Goal: Task Accomplishment & Management: Use online tool/utility

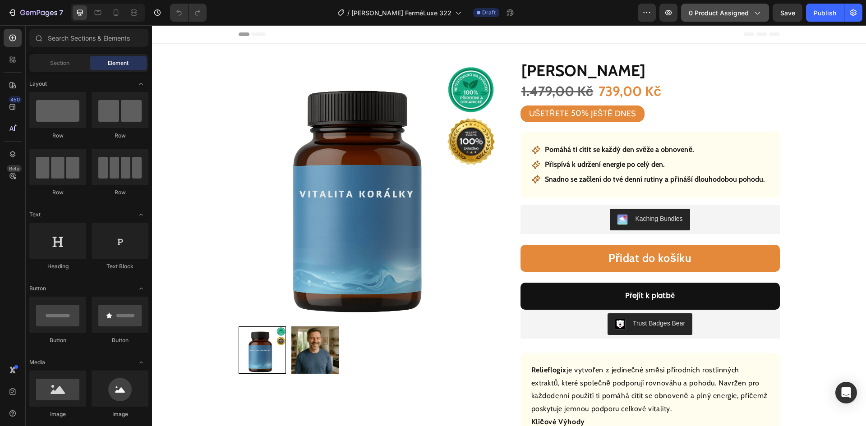
click at [713, 13] on span "0 product assigned" at bounding box center [718, 12] width 60 height 9
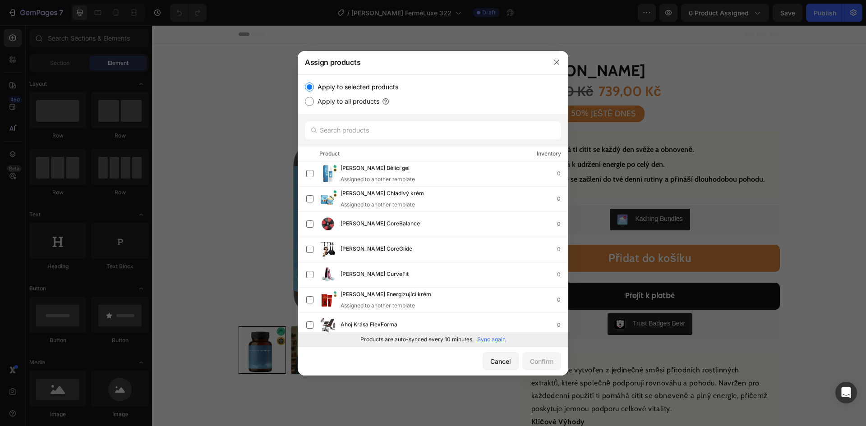
click at [491, 339] on p "Sync again" at bounding box center [491, 339] width 28 height 8
click at [365, 133] on input "text" at bounding box center [433, 130] width 256 height 18
paste input "Omlazující náplast"
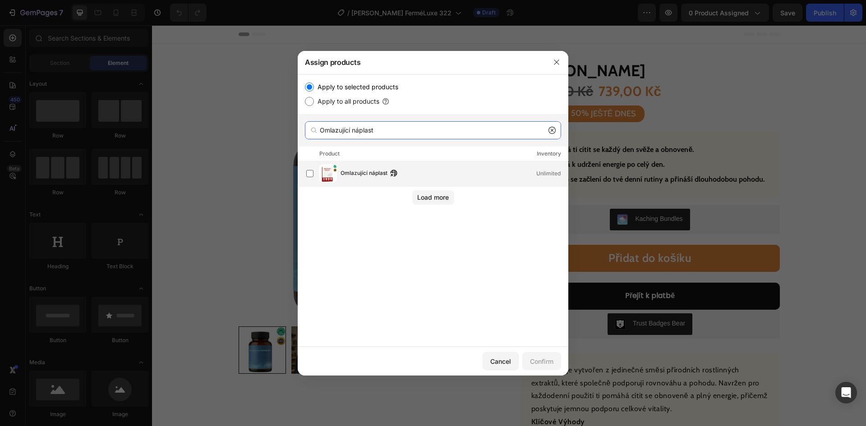
type input "Omlazující náplast"
click at [365, 175] on span "Omlazující náplast" at bounding box center [363, 174] width 47 height 10
click at [537, 362] on div "Confirm" at bounding box center [541, 361] width 23 height 9
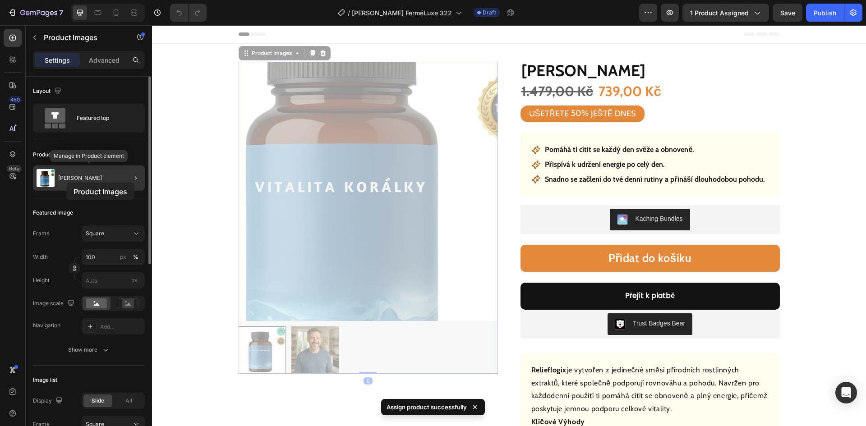
click at [66, 183] on div "[PERSON_NAME]" at bounding box center [89, 177] width 112 height 25
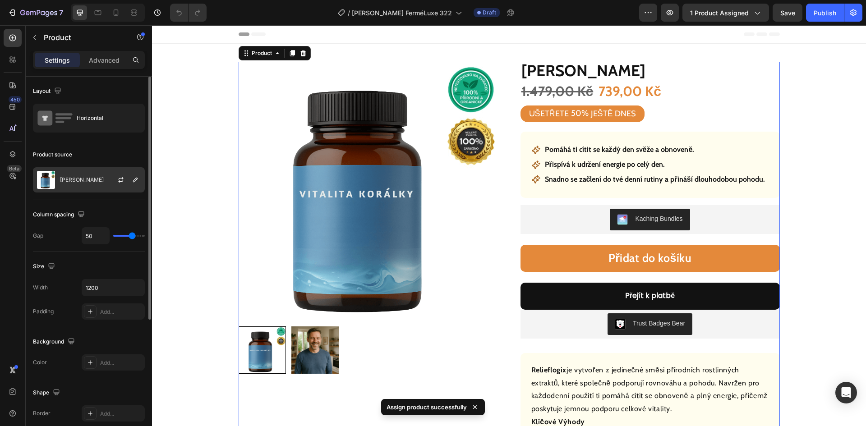
click at [89, 175] on div "[PERSON_NAME]" at bounding box center [89, 179] width 112 height 25
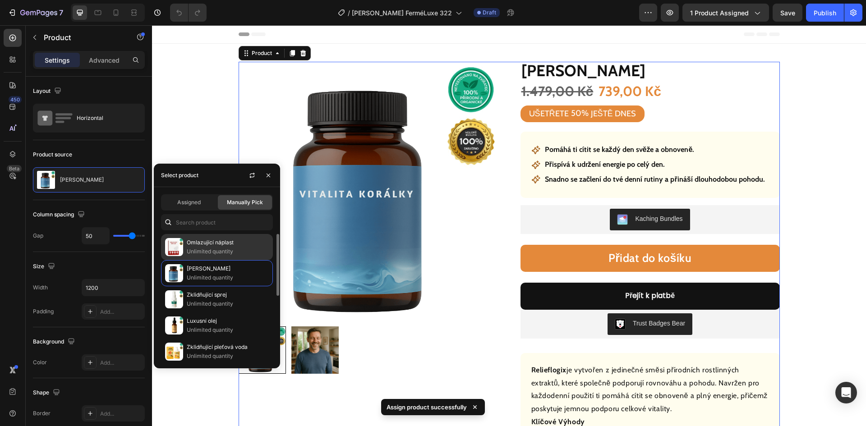
click at [216, 248] on p "Unlimited quantity" at bounding box center [228, 251] width 82 height 9
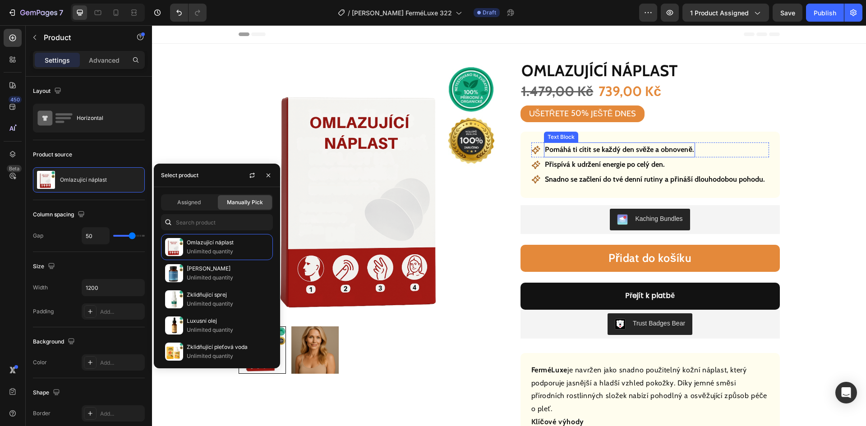
click at [601, 146] on p "Pomáhá ti cítit se každý den svěže a obnoveně." at bounding box center [620, 149] width 150 height 13
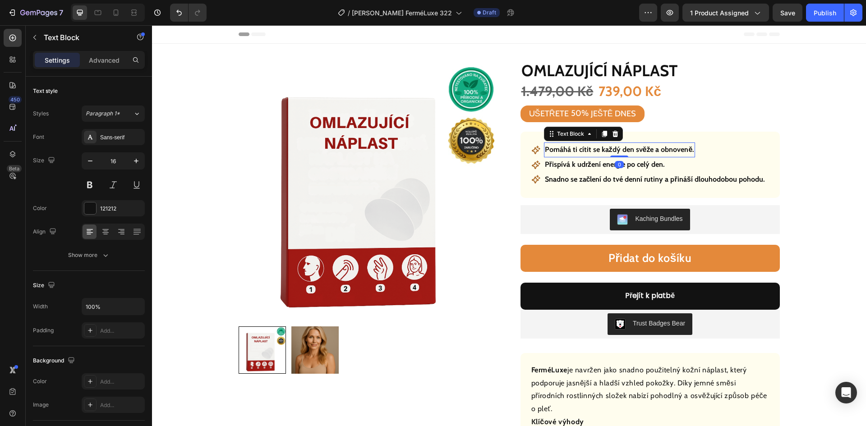
click at [601, 146] on p "Pomáhá ti cítit se každý den svěže a obnoveně." at bounding box center [620, 149] width 150 height 13
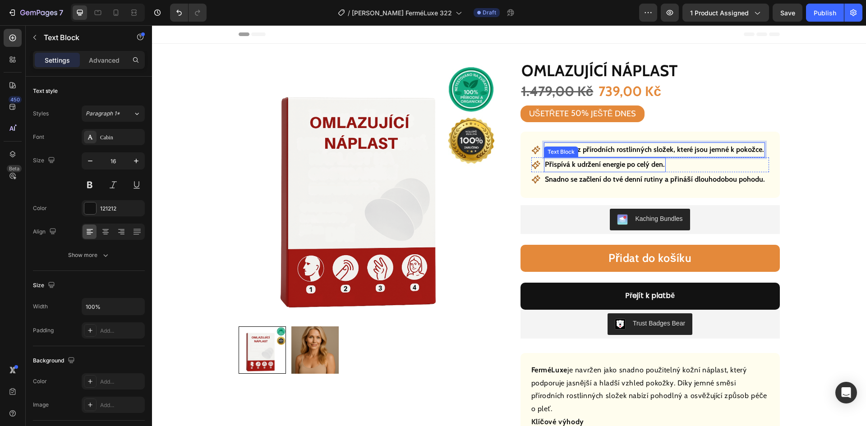
click at [614, 163] on p "Přispívá k udržení energie po celý den." at bounding box center [605, 164] width 120 height 13
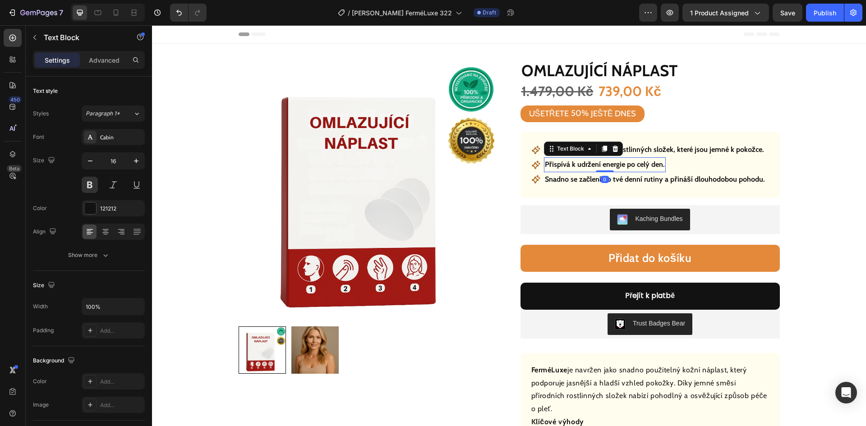
click at [614, 165] on p "Přispívá k udržení energie po celý den." at bounding box center [605, 164] width 120 height 13
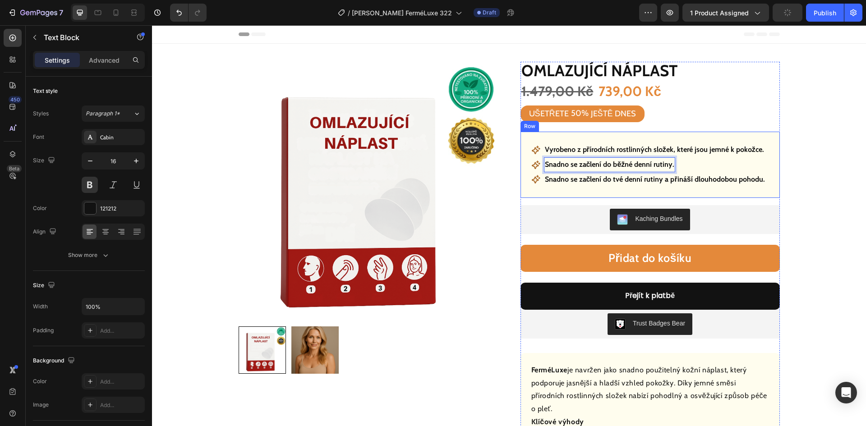
click at [666, 181] on p "Snadno se začlení do tvé denní rutiny a přináší dlouhodobou pohodu." at bounding box center [655, 179] width 220 height 13
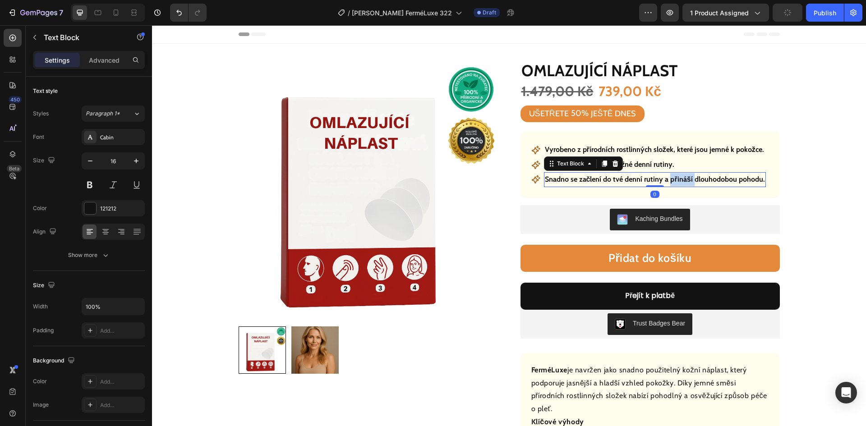
click at [666, 181] on p "Snadno se začlení do tvé denní rutiny a přináší dlouhodobou pohodu." at bounding box center [655, 179] width 220 height 13
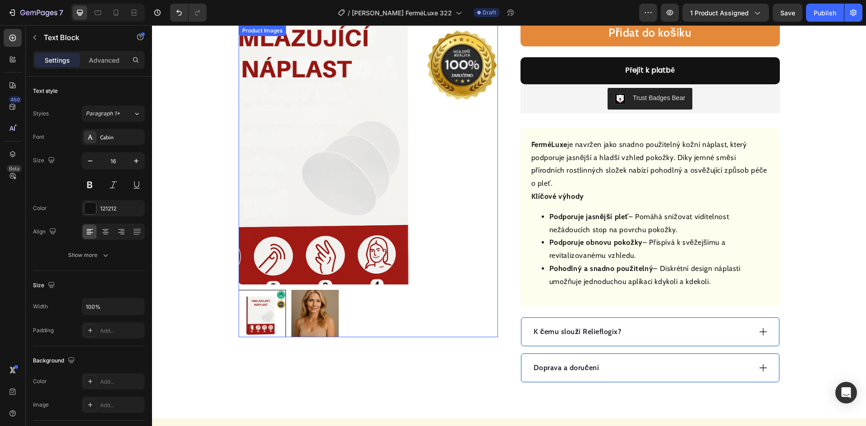
scroll to position [316, 0]
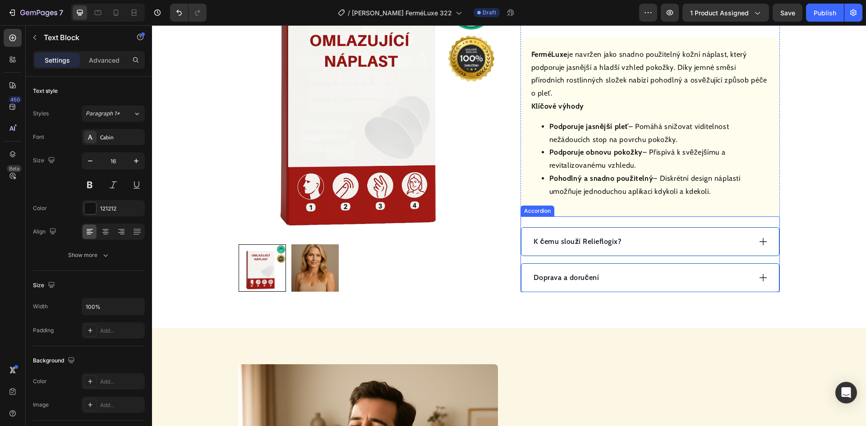
click at [633, 271] on div "Doprava a doručení" at bounding box center [641, 278] width 219 height 14
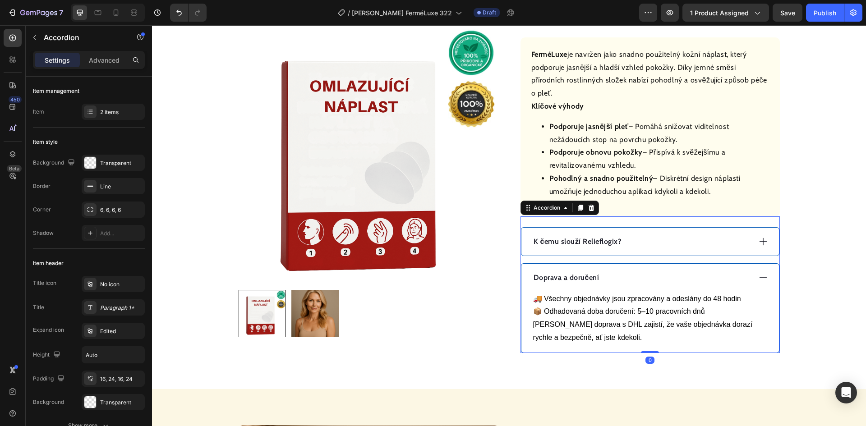
click at [634, 271] on div "Doprava a doručení" at bounding box center [641, 278] width 219 height 14
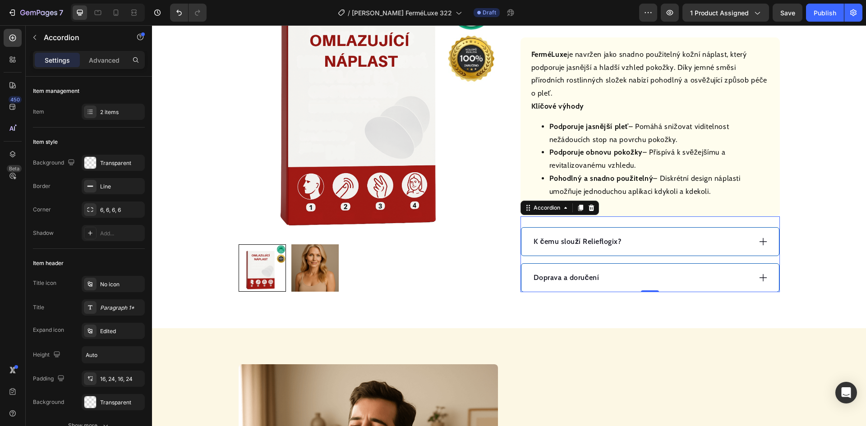
click at [642, 235] on div "K čemu slouží Relieflogix?" at bounding box center [641, 242] width 219 height 14
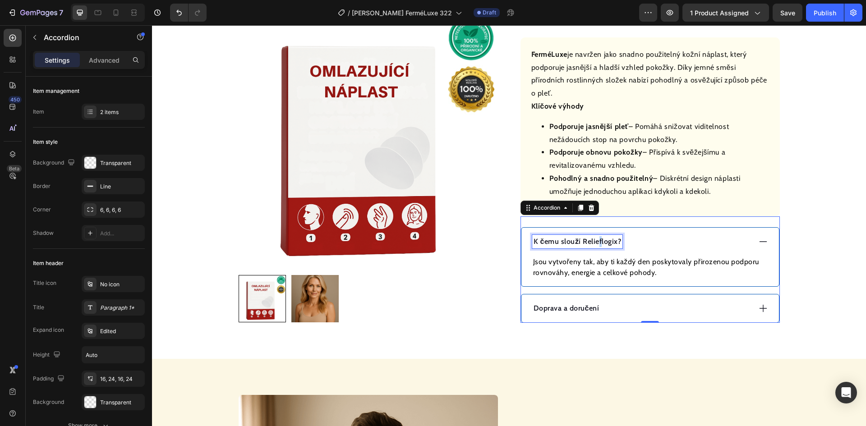
click at [595, 236] on p "K čemu slouží Relieflogix?" at bounding box center [577, 241] width 88 height 11
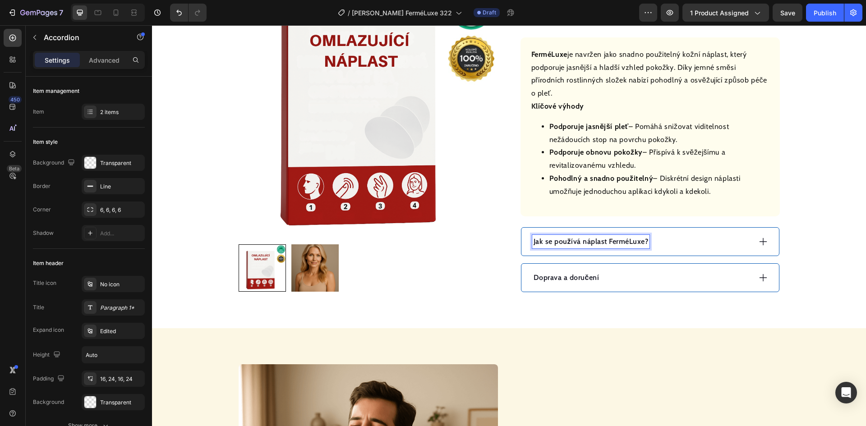
click at [687, 235] on div "Jak se používá náplast FerméLuxe?" at bounding box center [641, 242] width 219 height 14
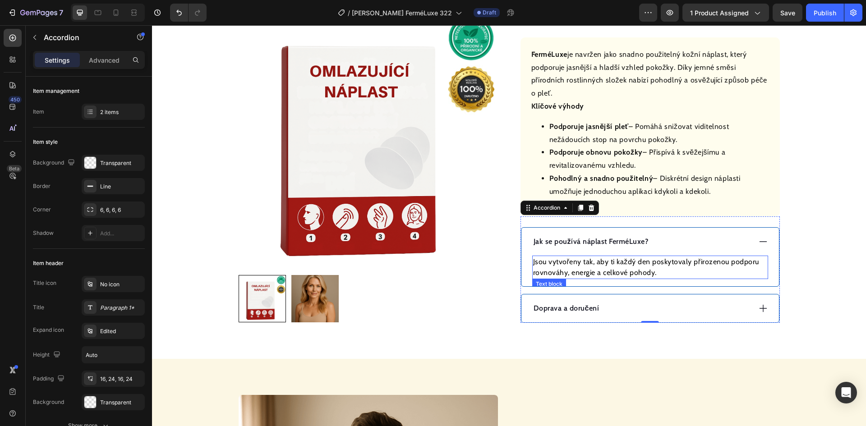
click at [634, 257] on p "Jsou vytvořeny tak, aby ti každý den poskytovaly přirozenou podporu rovnováhy, …" at bounding box center [650, 268] width 234 height 22
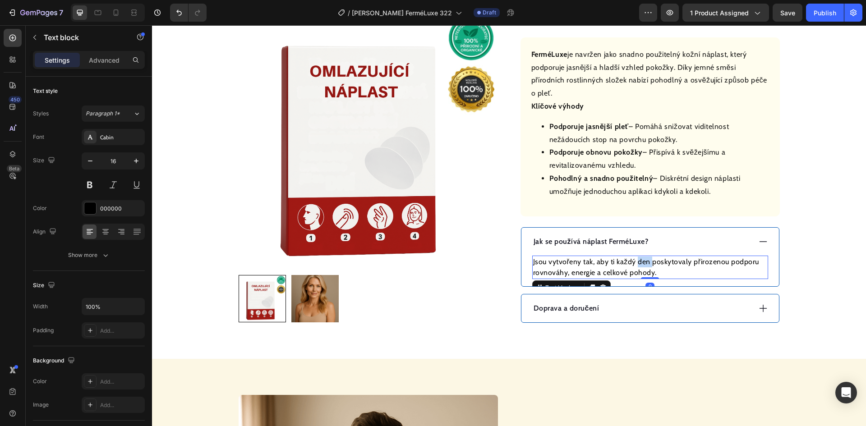
click at [634, 257] on p "Jsou vytvořeny tak, aby ti každý den poskytovaly přirozenou podporu rovnováhy, …" at bounding box center [650, 268] width 234 height 22
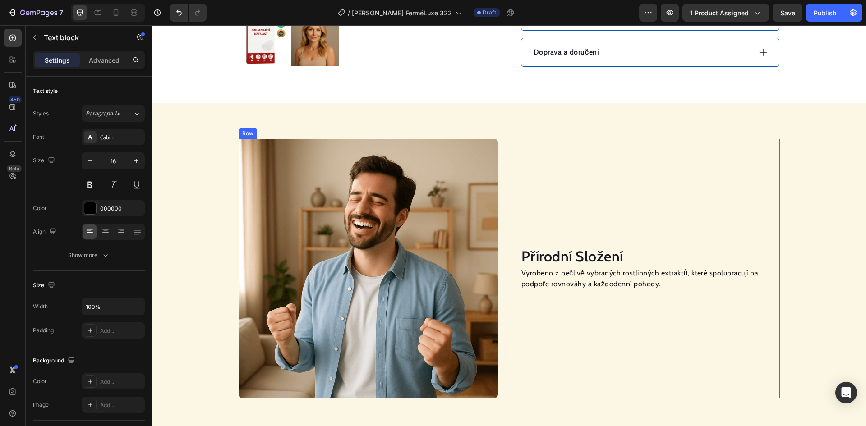
scroll to position [586, 0]
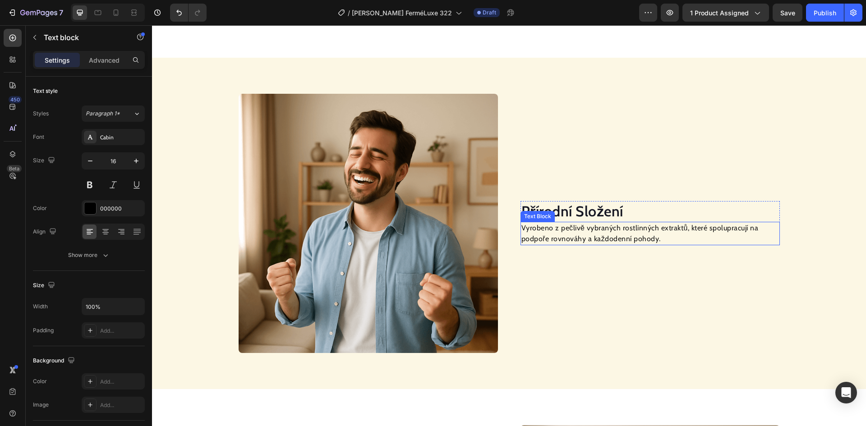
click at [576, 204] on h2 "Přírodní Složení" at bounding box center [649, 211] width 259 height 21
click at [576, 202] on h2 "Přírodní Složení" at bounding box center [649, 211] width 259 height 21
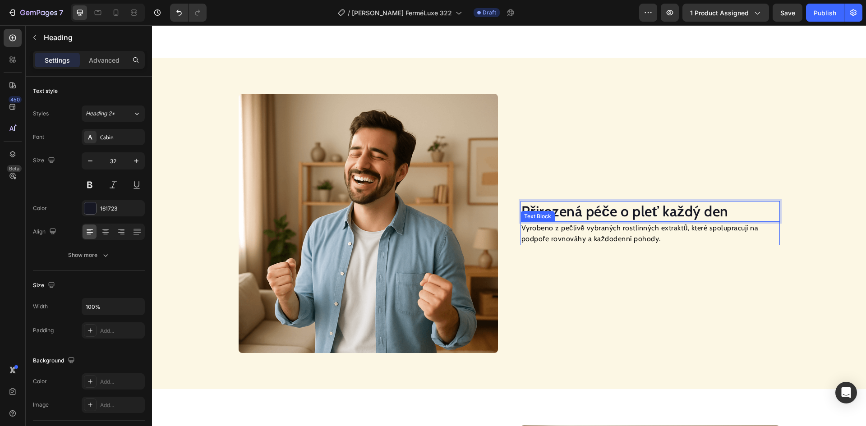
click at [571, 226] on p "Vyrobeno z pečlivě vybraných rostlinných extraktů, které spolupracují na podpoř…" at bounding box center [649, 234] width 257 height 22
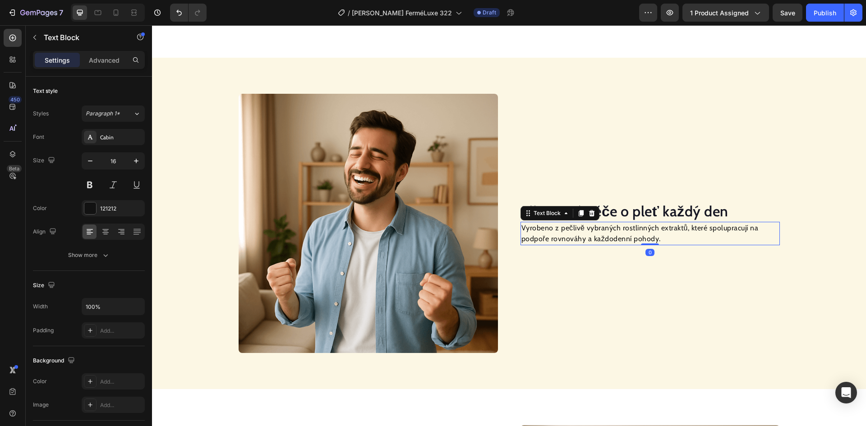
click at [571, 225] on p "Vyrobeno z pečlivě vybraných rostlinných extraktů, které spolupracují na podpoř…" at bounding box center [649, 234] width 257 height 22
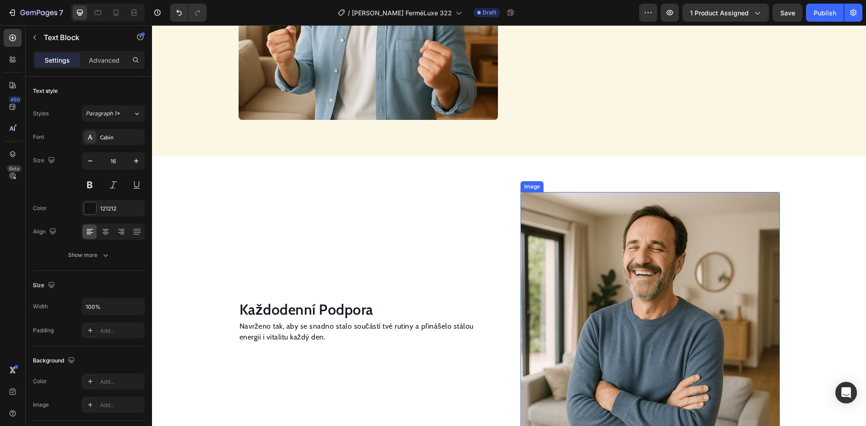
scroll to position [896, 0]
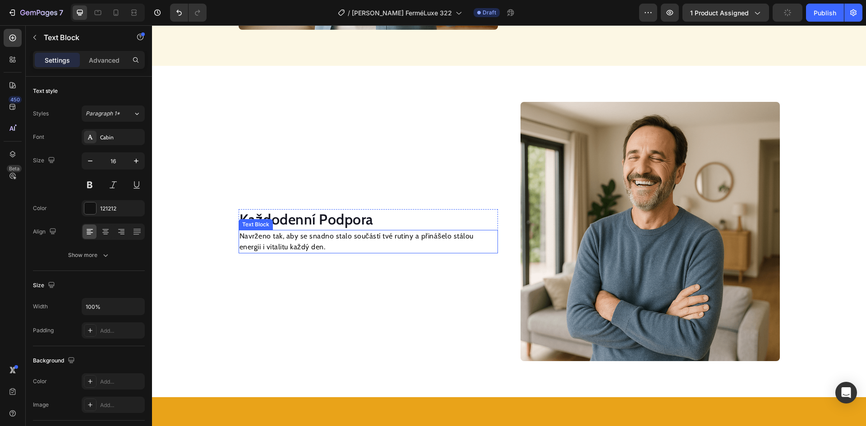
click at [302, 221] on h2 "Každodenní Podpora" at bounding box center [367, 219] width 259 height 21
click at [303, 221] on h2 "Každodenní Podpora" at bounding box center [367, 219] width 259 height 21
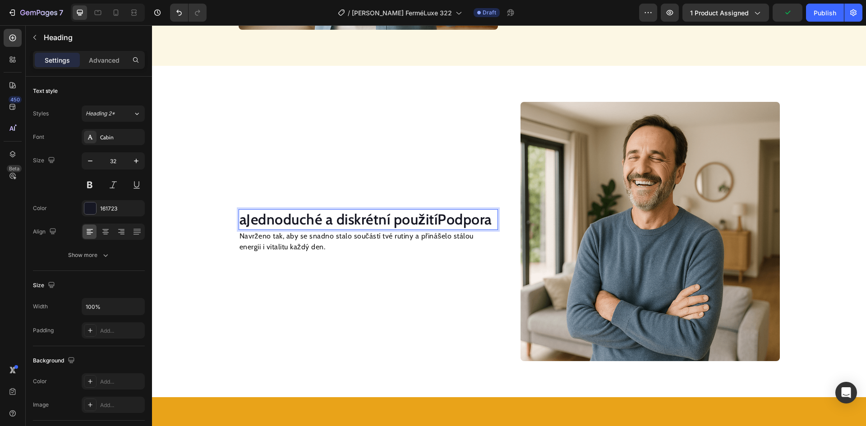
click at [339, 213] on p "aJednoduché a diskrétní použitíPodpora" at bounding box center [367, 219] width 257 height 19
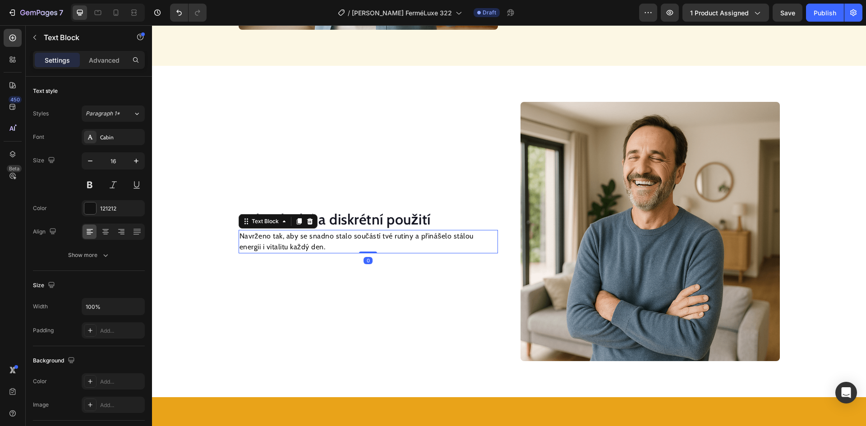
click at [276, 239] on p "Navrženo tak, aby se snadno stalo součástí tvé rutiny a přinášelo stálou energi…" at bounding box center [367, 242] width 257 height 22
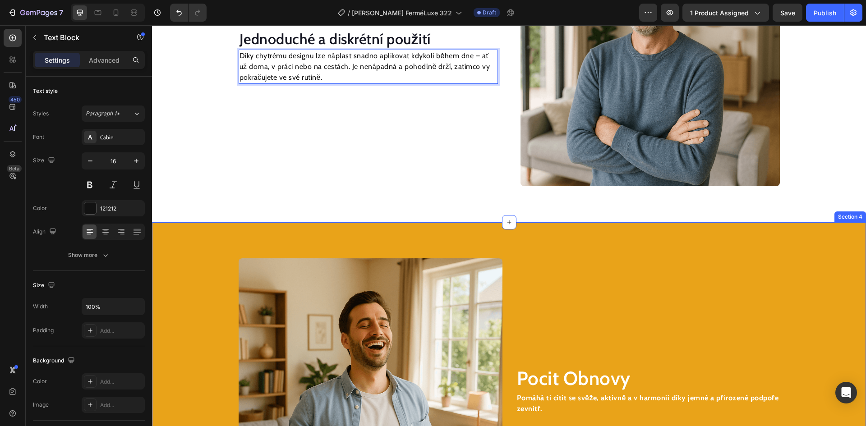
scroll to position [1161, 0]
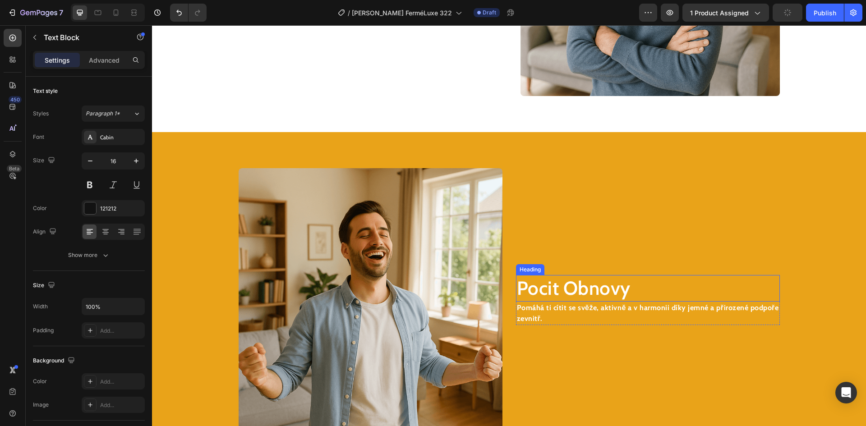
click at [559, 282] on h2 "Pocit Obnovy" at bounding box center [648, 288] width 264 height 27
click at [561, 289] on h2 "Pocit Obnovy" at bounding box center [648, 288] width 264 height 27
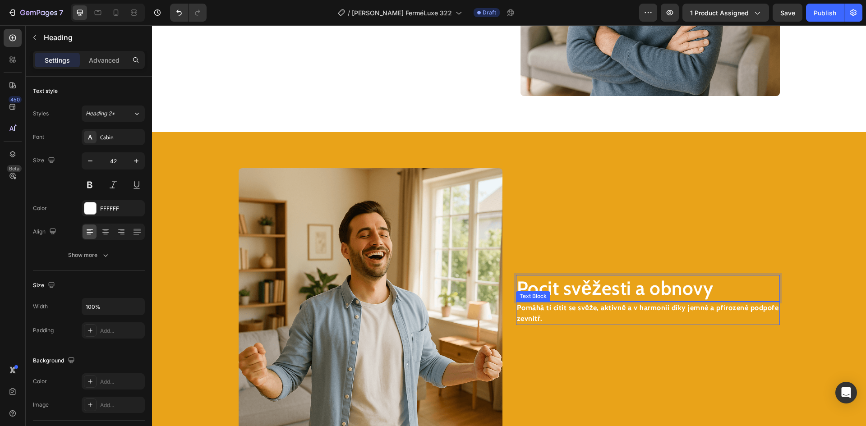
click at [570, 309] on strong "Pomáhá ti cítit se svěže, aktivně a v harmonii díky jemné a přirozené podpoře z…" at bounding box center [648, 312] width 262 height 19
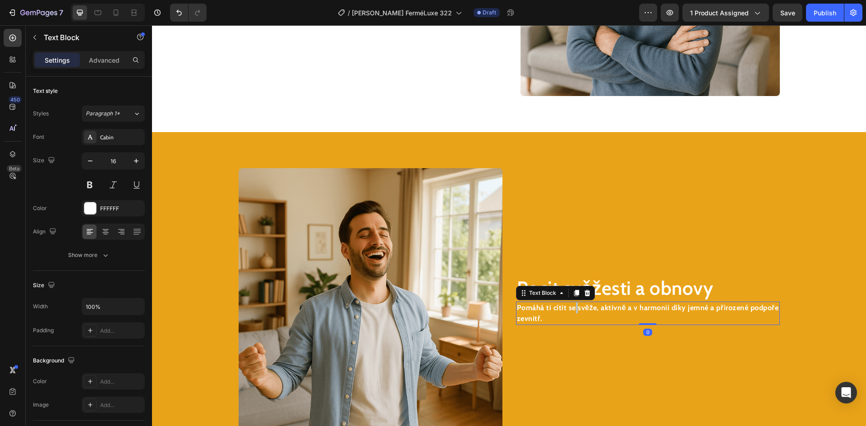
click at [570, 309] on strong "Pomáhá ti cítit se svěže, aktivně a v harmonii díky jemné a přirozené podpoře z…" at bounding box center [648, 312] width 262 height 19
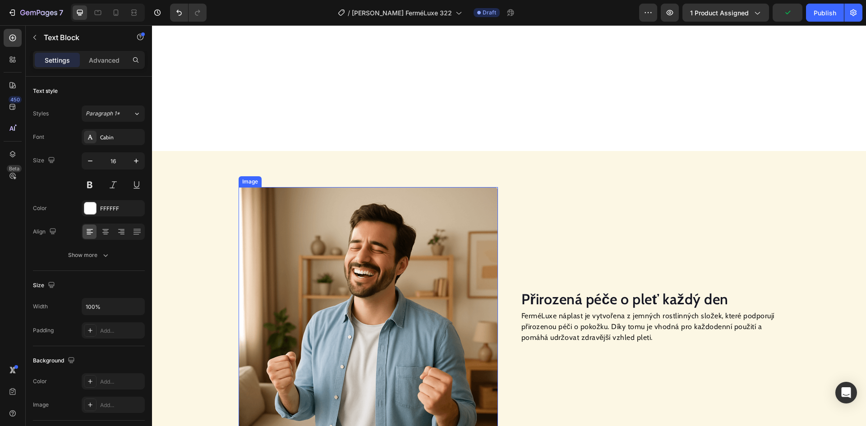
scroll to position [660, 0]
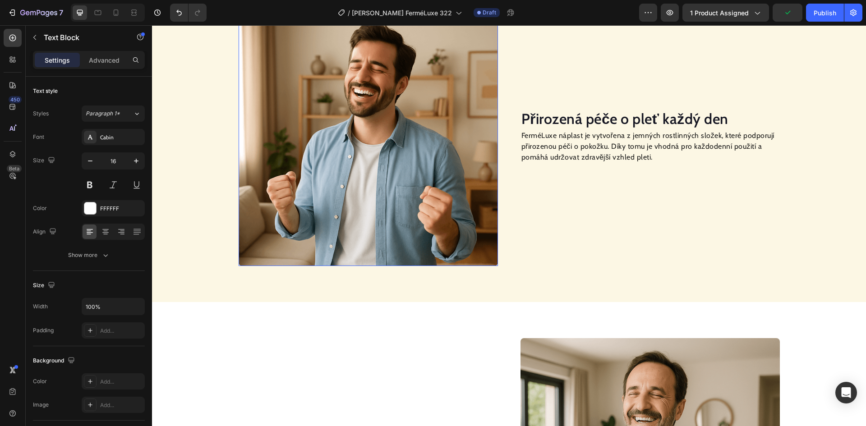
click at [340, 173] on img at bounding box center [367, 136] width 259 height 259
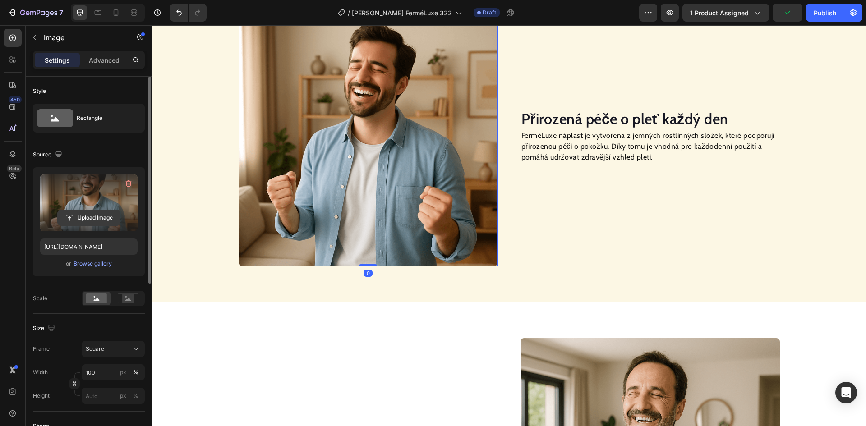
click at [89, 215] on input "file" at bounding box center [89, 217] width 62 height 15
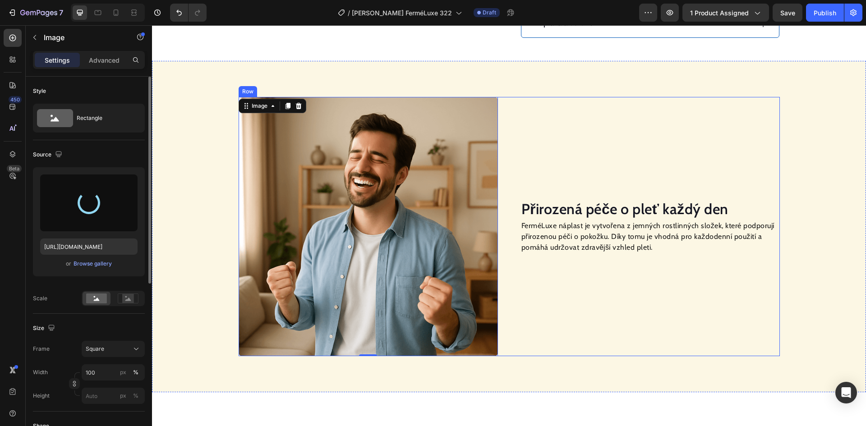
scroll to position [750, 0]
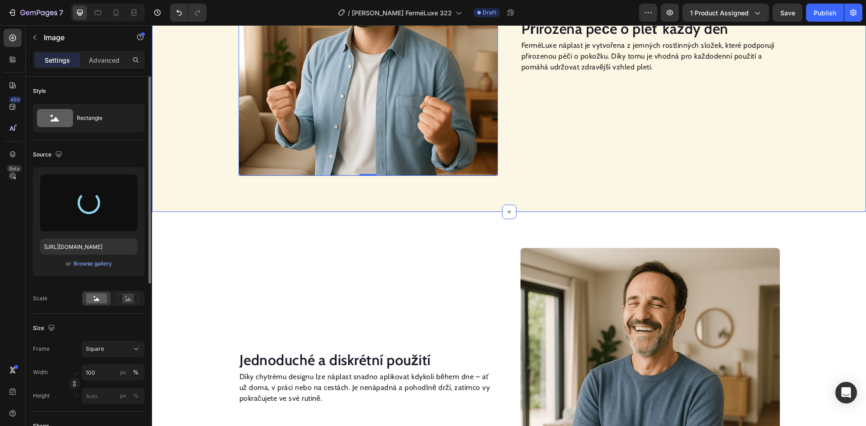
type input "[URL][DOMAIN_NAME]"
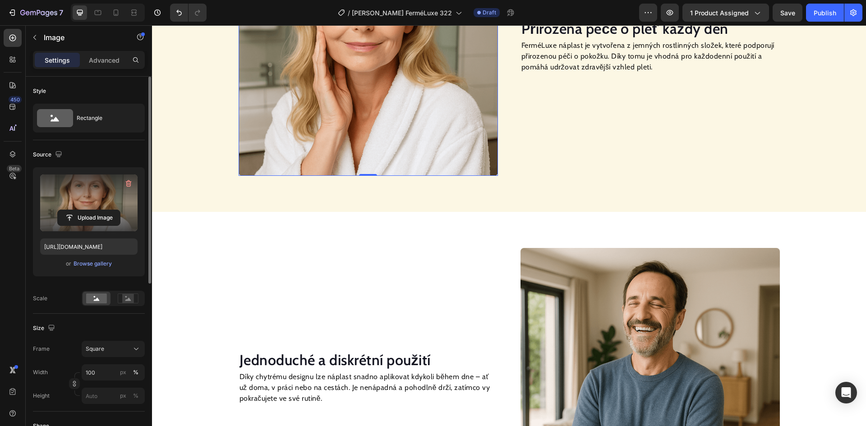
scroll to position [795, 0]
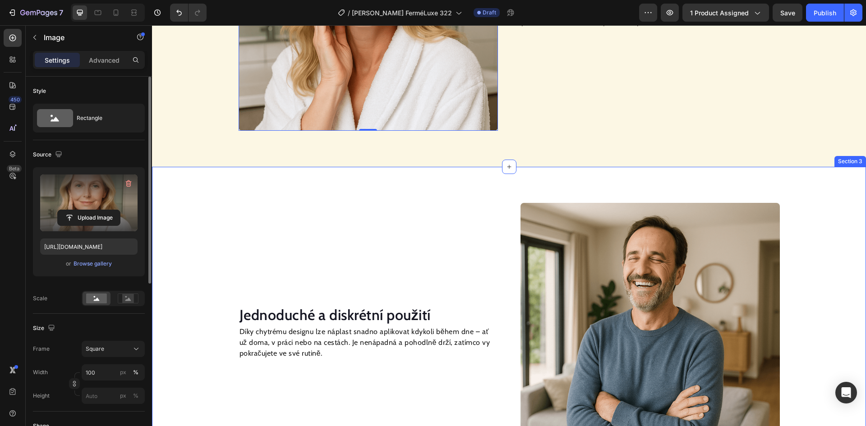
click at [660, 255] on img at bounding box center [649, 332] width 259 height 259
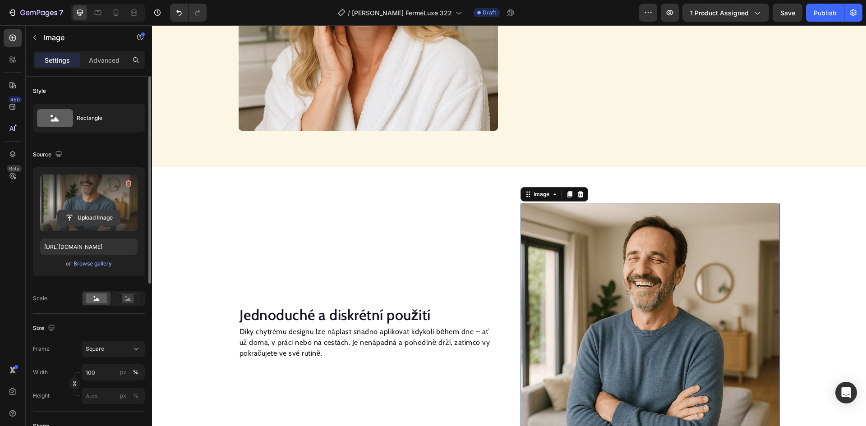
click at [89, 214] on input "file" at bounding box center [89, 217] width 62 height 15
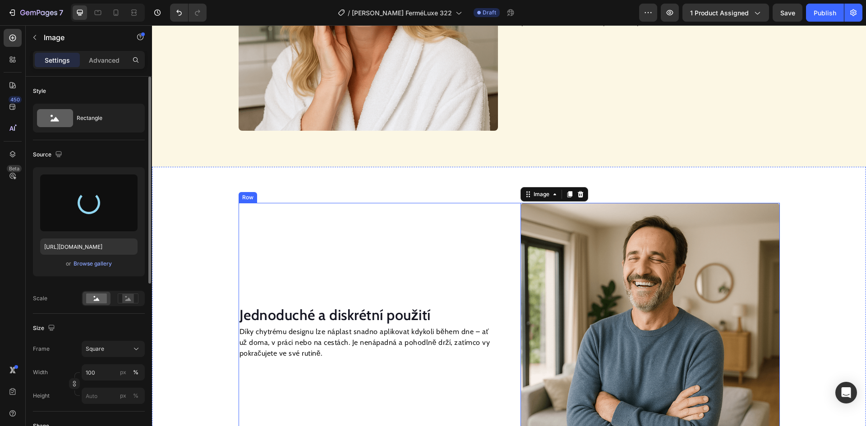
type input "[URL][DOMAIN_NAME]"
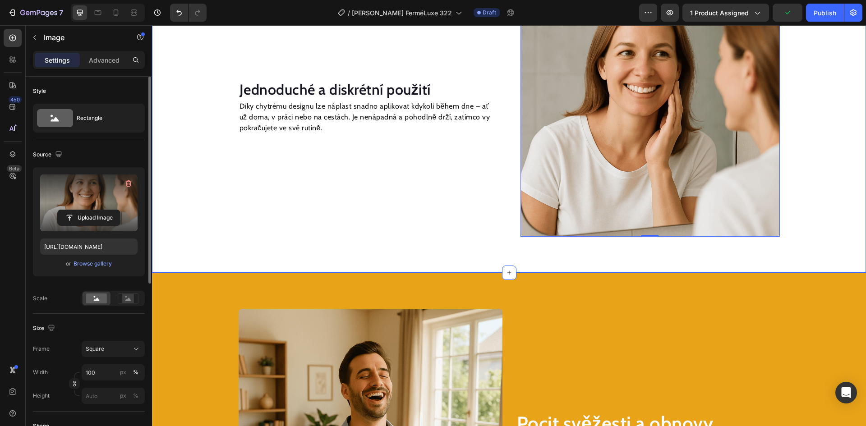
scroll to position [1066, 0]
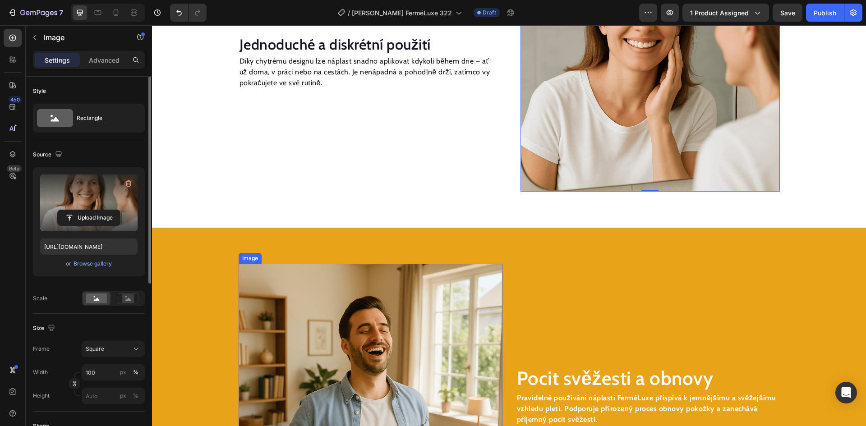
click at [355, 312] on img at bounding box center [370, 396] width 264 height 264
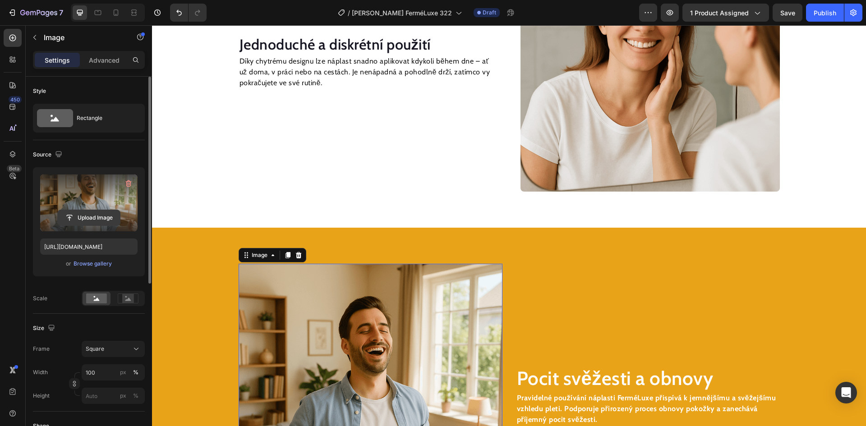
click at [105, 215] on input "file" at bounding box center [89, 217] width 62 height 15
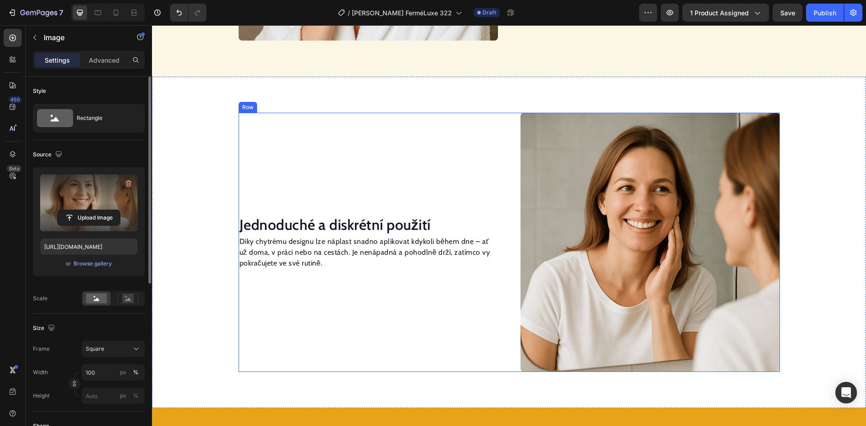
scroll to position [705, 0]
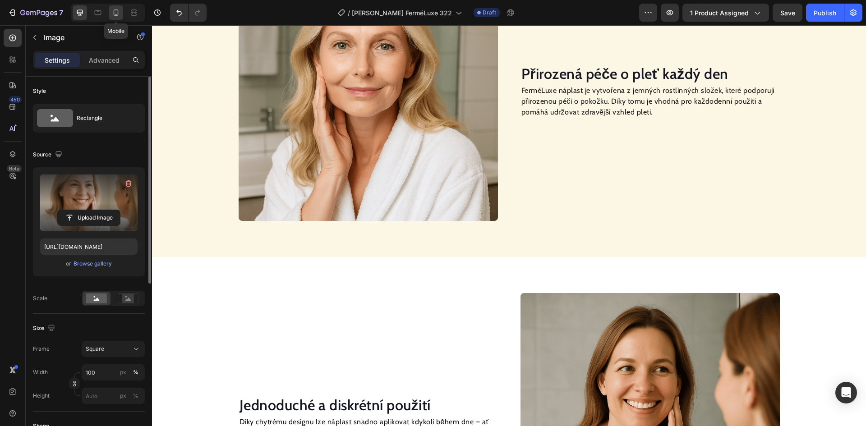
click at [114, 13] on icon at bounding box center [116, 12] width 5 height 6
type input "[URL][DOMAIN_NAME]"
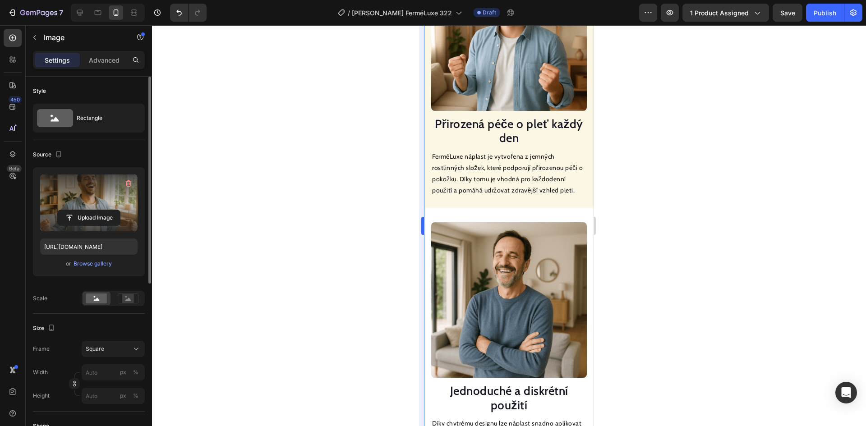
scroll to position [688, 0]
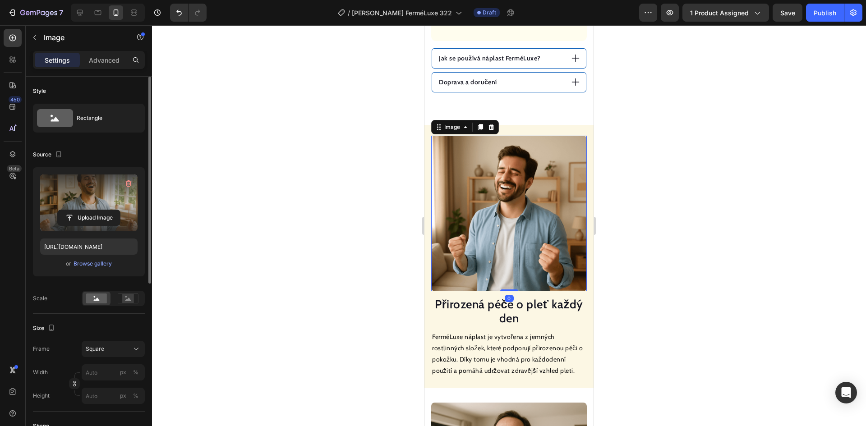
click at [516, 211] on img at bounding box center [509, 214] width 156 height 156
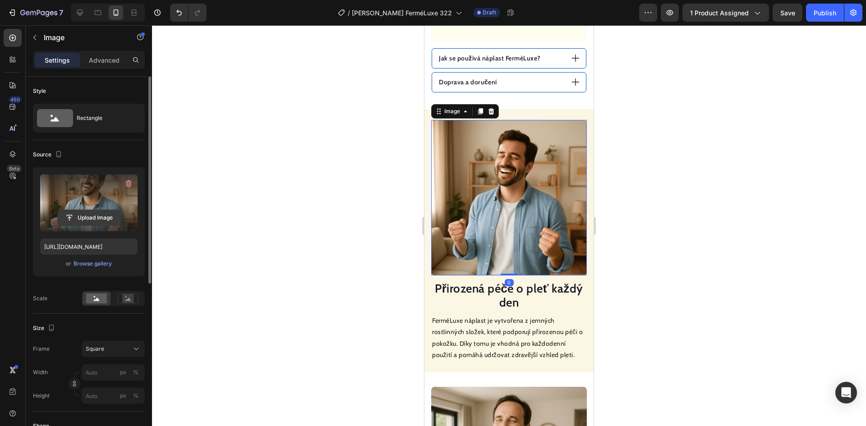
click at [109, 216] on input "file" at bounding box center [89, 217] width 62 height 15
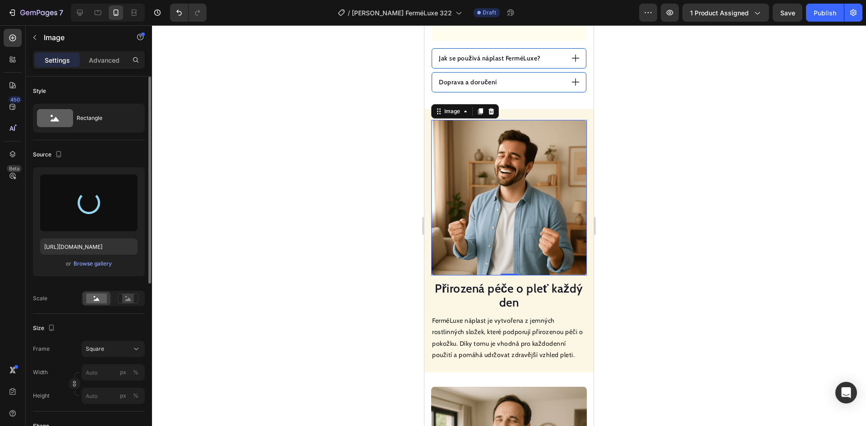
type input "[URL][DOMAIN_NAME]"
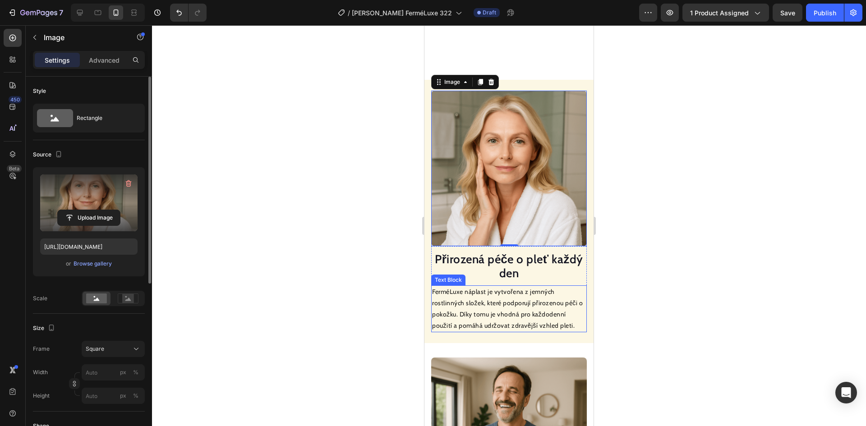
scroll to position [914, 0]
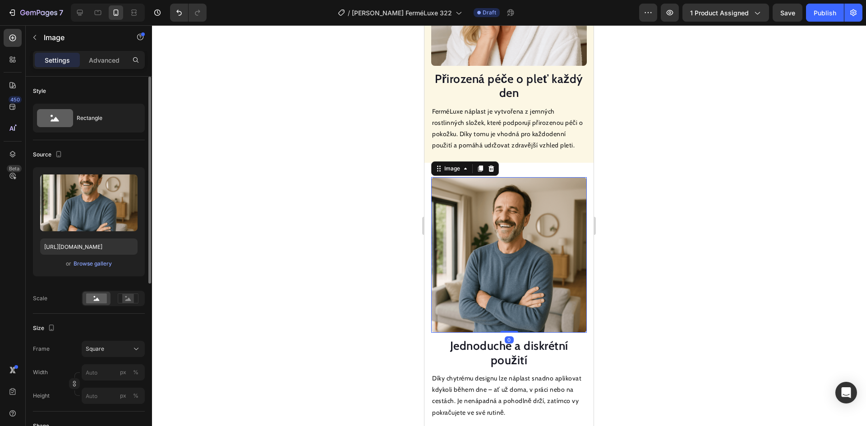
click at [500, 240] on img at bounding box center [509, 255] width 156 height 156
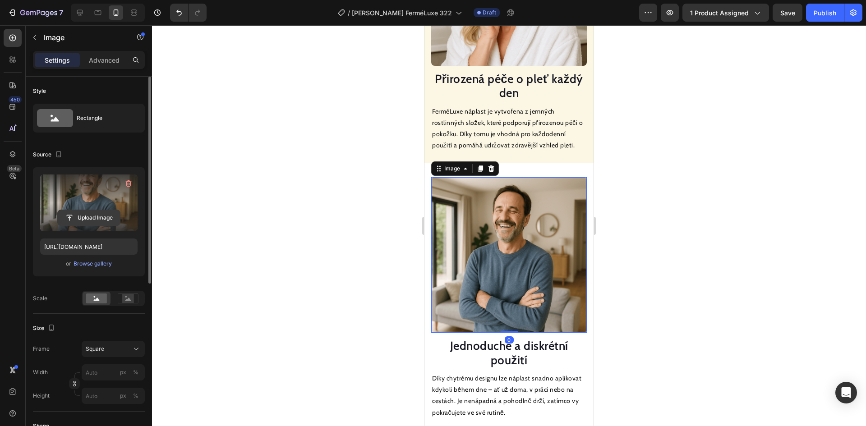
click at [98, 215] on input "file" at bounding box center [89, 217] width 62 height 15
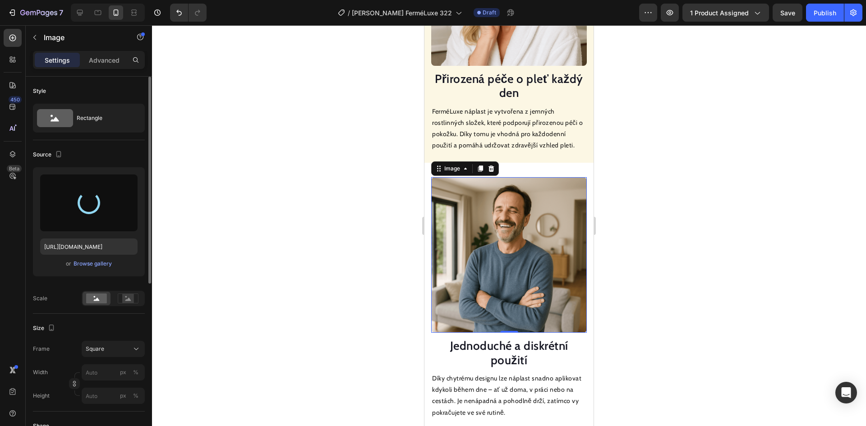
type input "[URL][DOMAIN_NAME]"
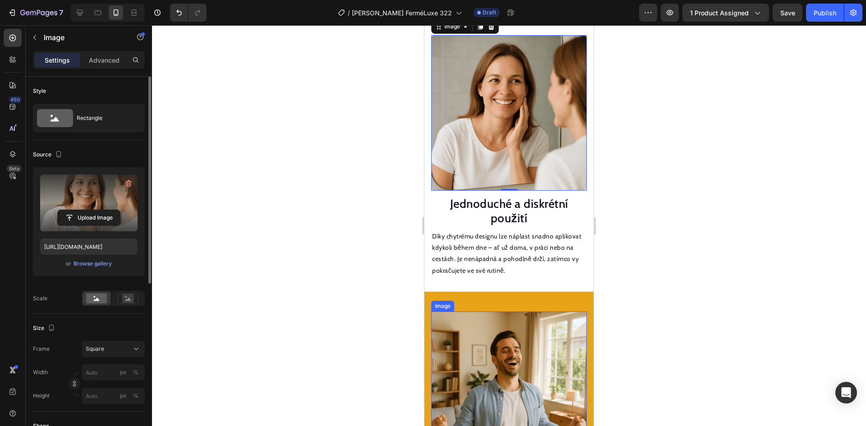
scroll to position [1184, 0]
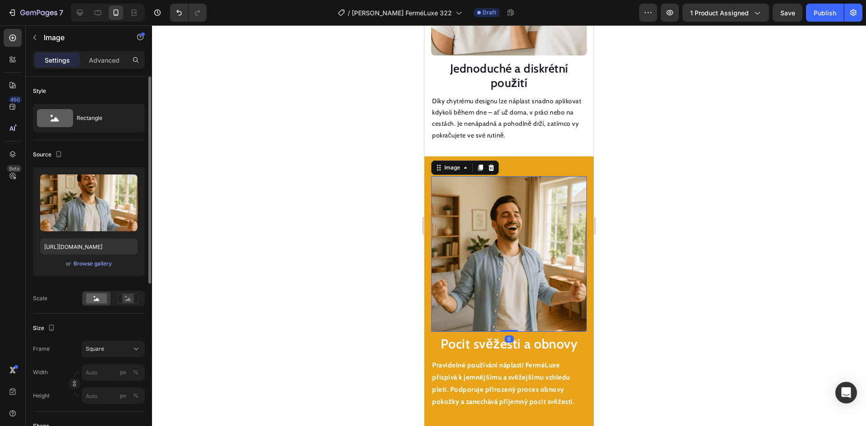
click at [504, 245] on img at bounding box center [509, 254] width 156 height 156
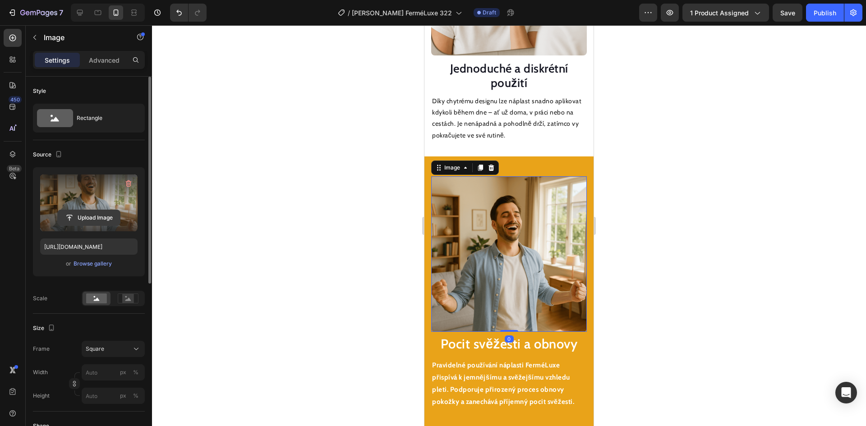
click at [81, 216] on input "file" at bounding box center [89, 217] width 62 height 15
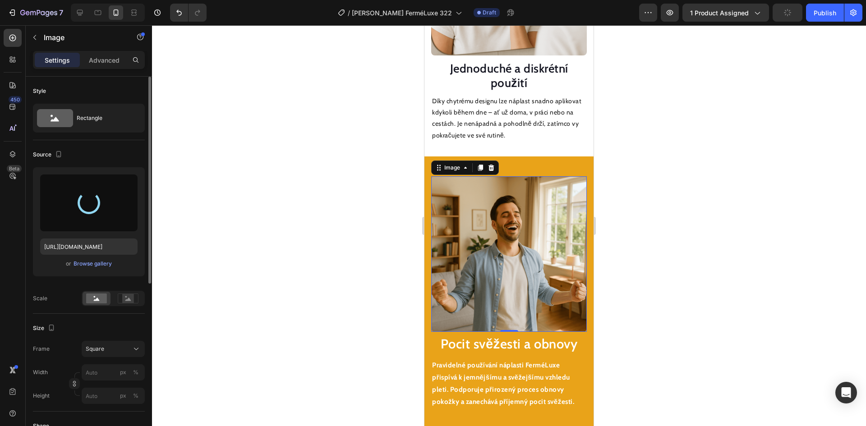
type input "[URL][DOMAIN_NAME]"
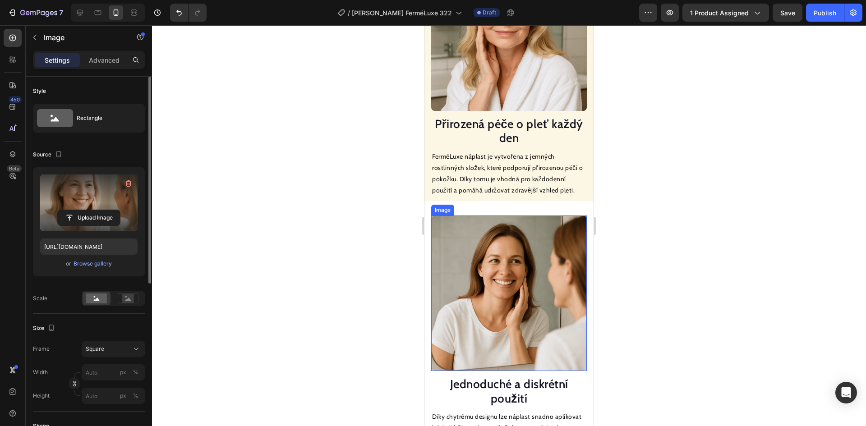
scroll to position [779, 0]
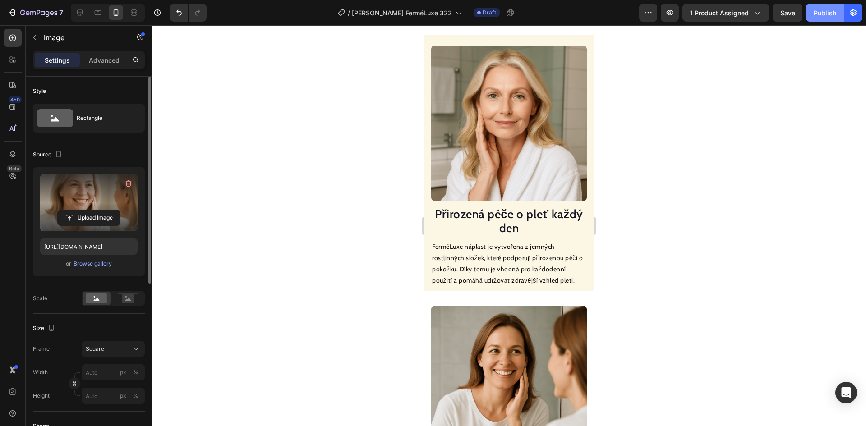
click at [831, 14] on div "Publish" at bounding box center [824, 12] width 23 height 9
